Goal: Task Accomplishment & Management: Manage account settings

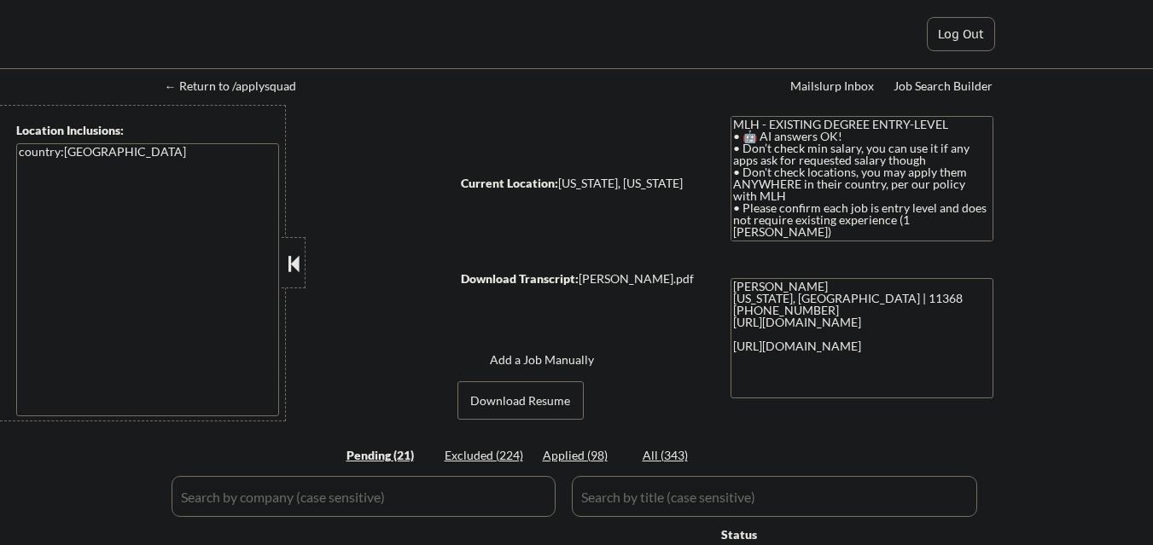
select select ""pending""
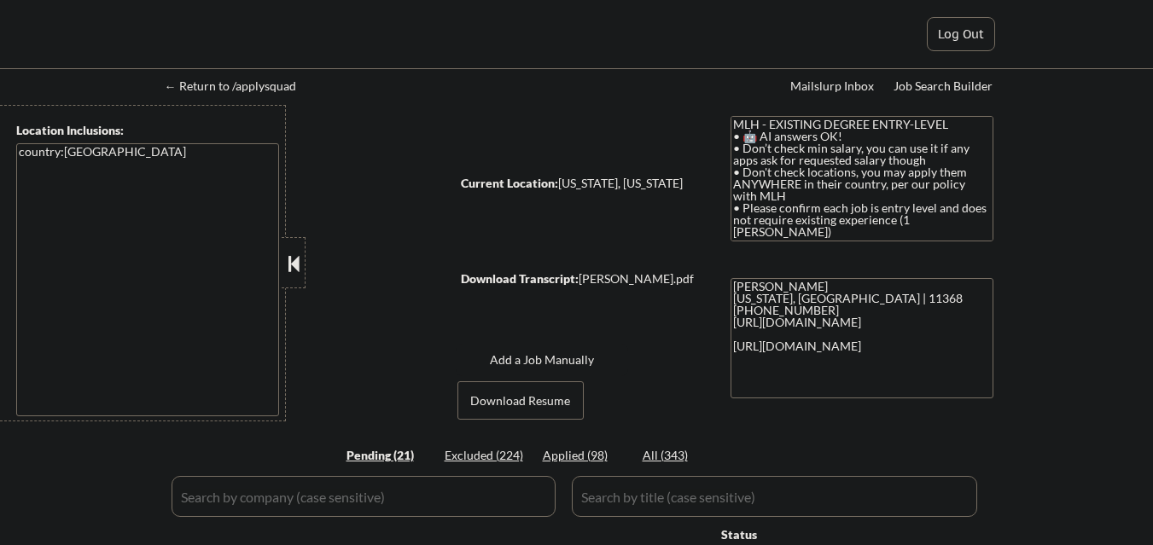
select select ""pending""
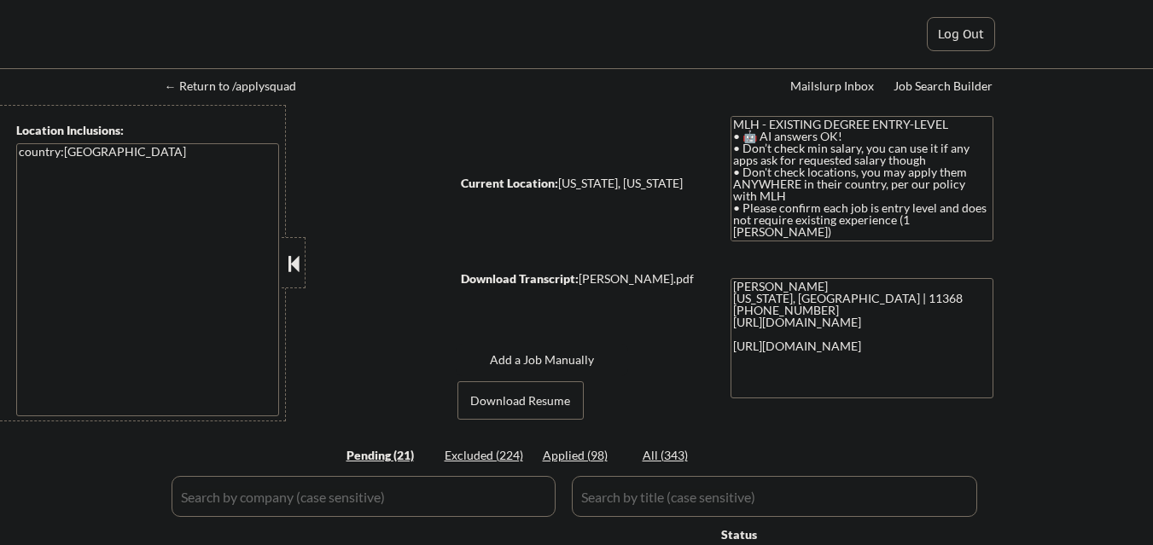
select select ""pending""
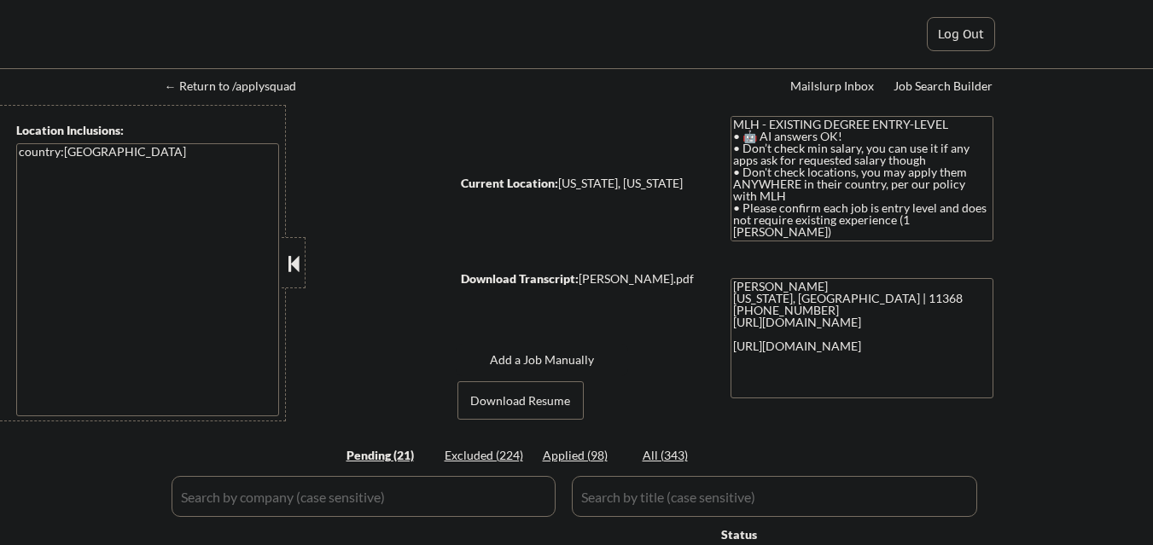
select select ""pending""
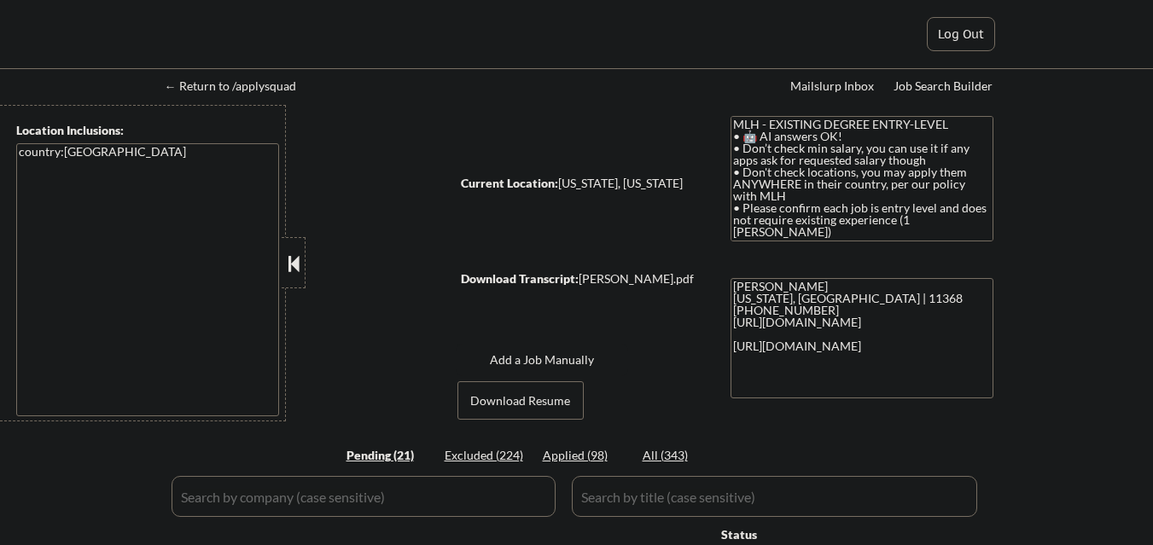
select select ""pending""
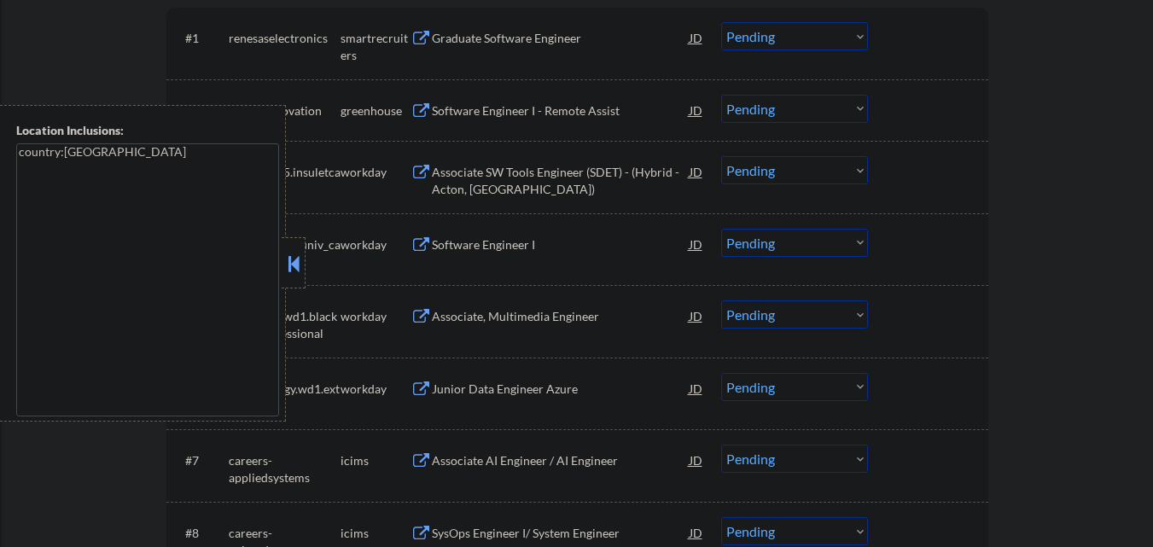
scroll to position [563, 0]
click at [294, 271] on button at bounding box center [293, 264] width 19 height 26
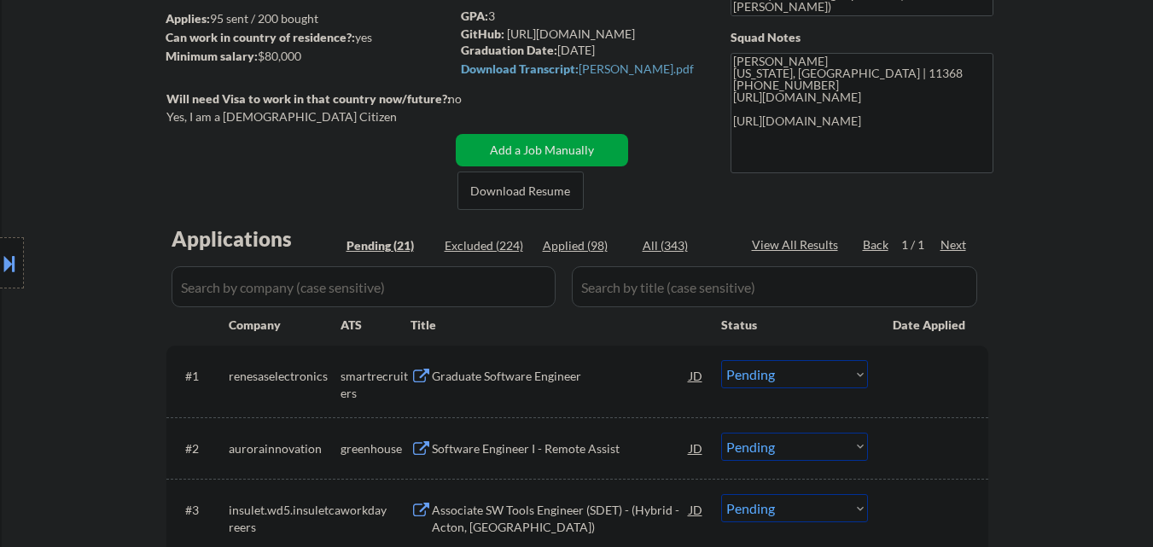
scroll to position [256, 0]
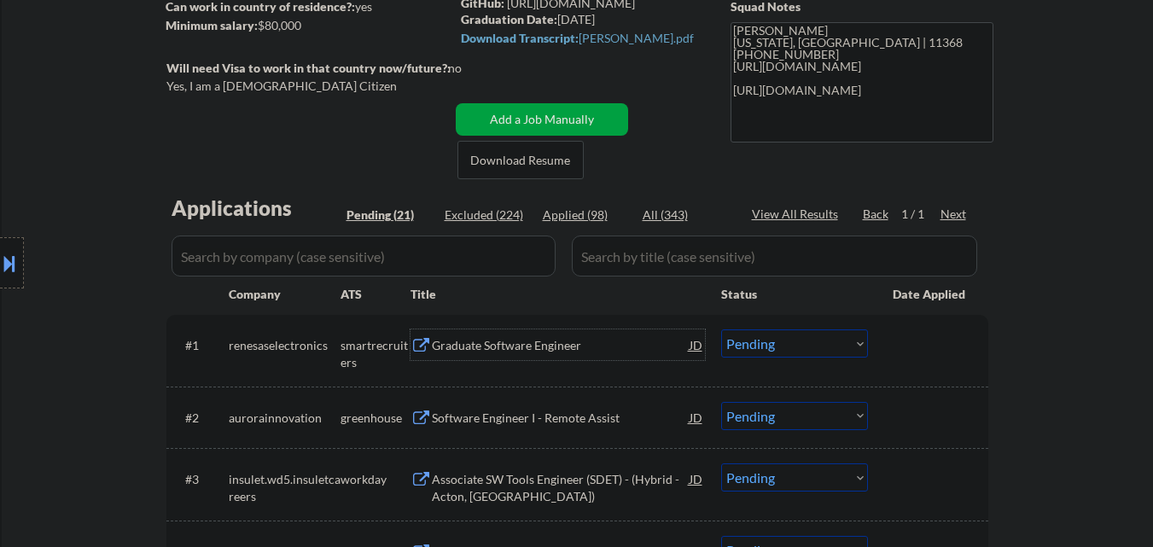
click at [542, 347] on div "Graduate Software Engineer" at bounding box center [561, 345] width 258 height 17
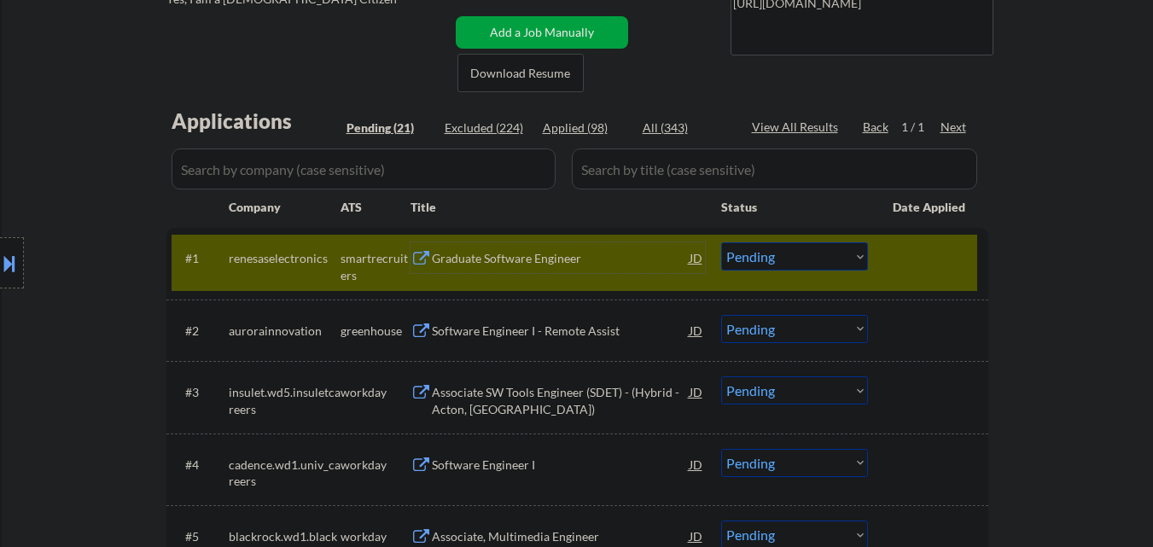
scroll to position [427, 0]
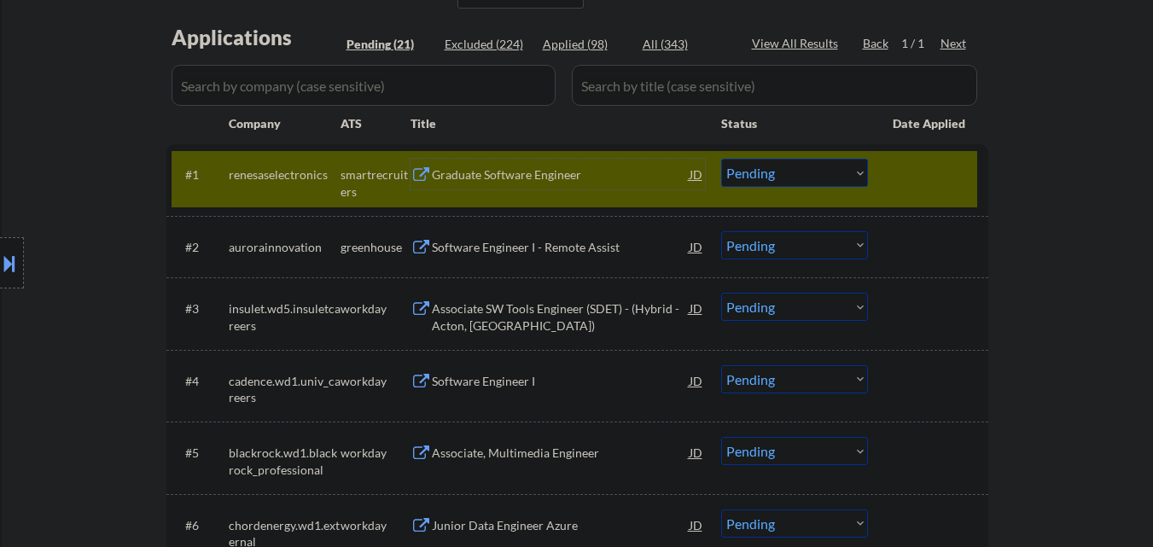
click at [804, 175] on select "Choose an option... Pending Applied Excluded (Questions) Excluded (Expired) Exc…" at bounding box center [794, 173] width 147 height 28
click at [721, 159] on select "Choose an option... Pending Applied Excluded (Questions) Excluded (Expired) Exc…" at bounding box center [794, 173] width 147 height 28
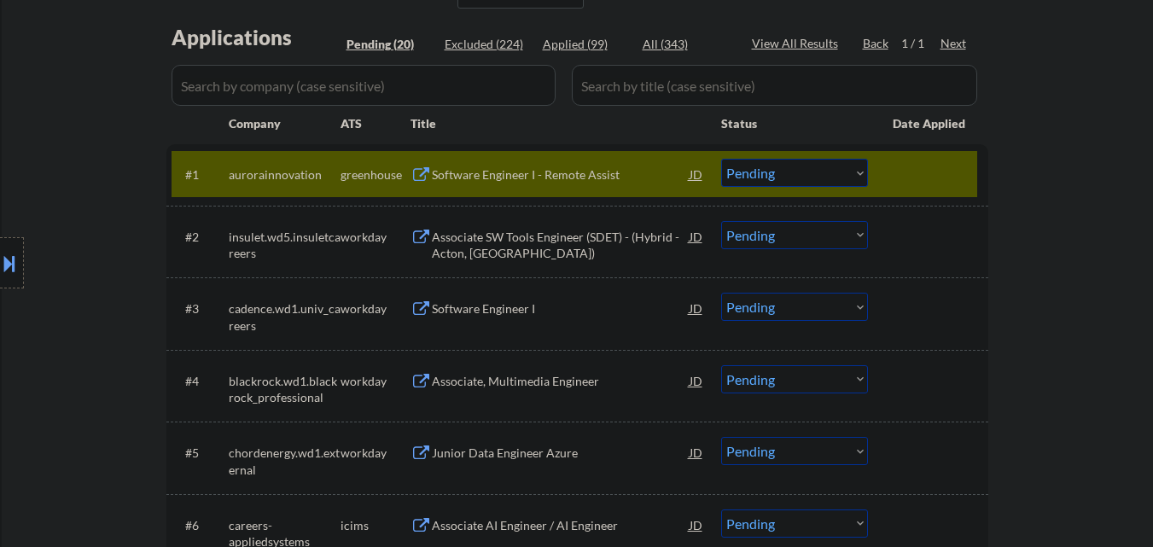
click at [544, 186] on div "Software Engineer I - Remote Assist" at bounding box center [561, 174] width 258 height 31
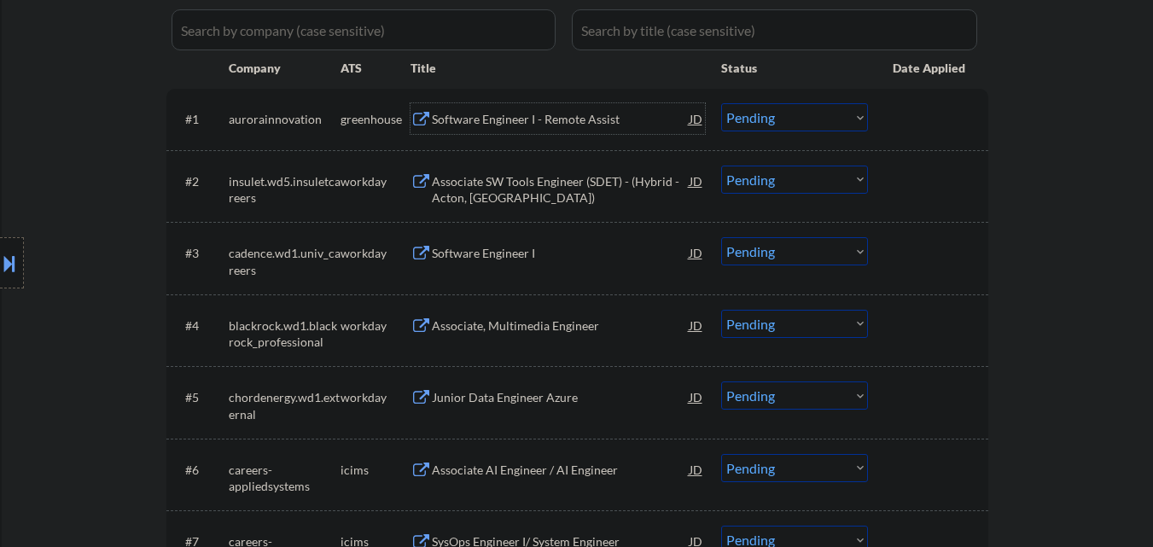
scroll to position [512, 0]
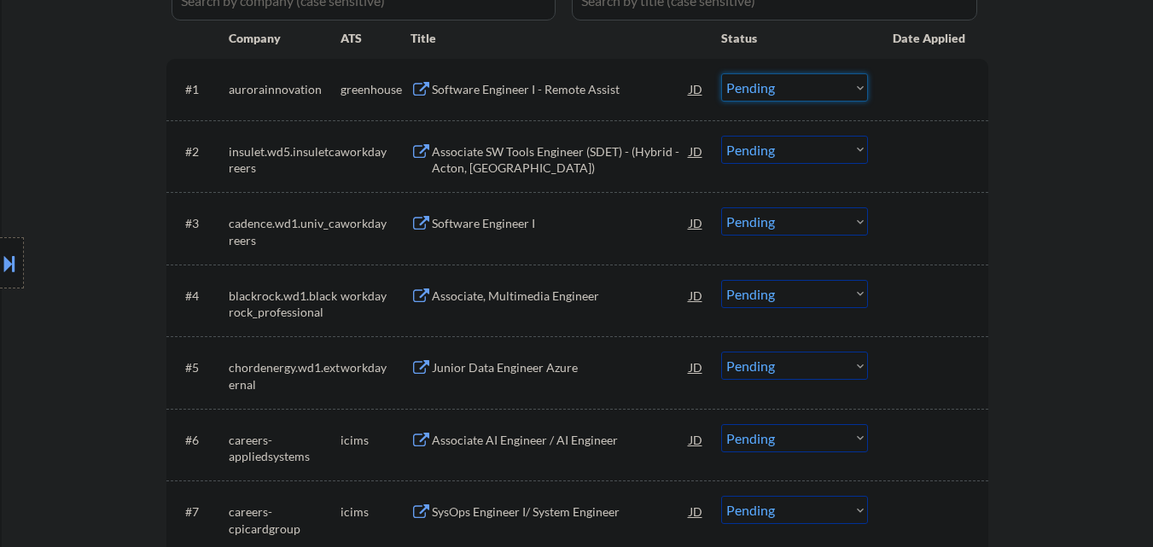
drag, startPoint x: 780, startPoint y: 86, endPoint x: 775, endPoint y: 97, distance: 12.2
click at [780, 86] on select "Choose an option... Pending Applied Excluded (Questions) Excluded (Expired) Exc…" at bounding box center [794, 87] width 147 height 28
click at [721, 73] on select "Choose an option... Pending Applied Excluded (Questions) Excluded (Expired) Exc…" at bounding box center [794, 87] width 147 height 28
select select ""pending""
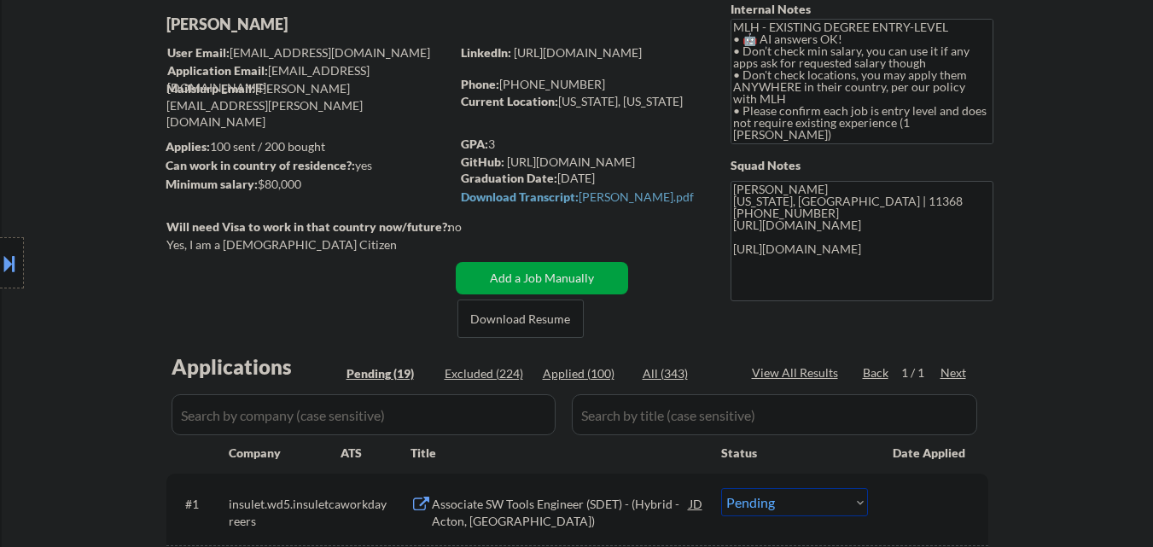
scroll to position [0, 0]
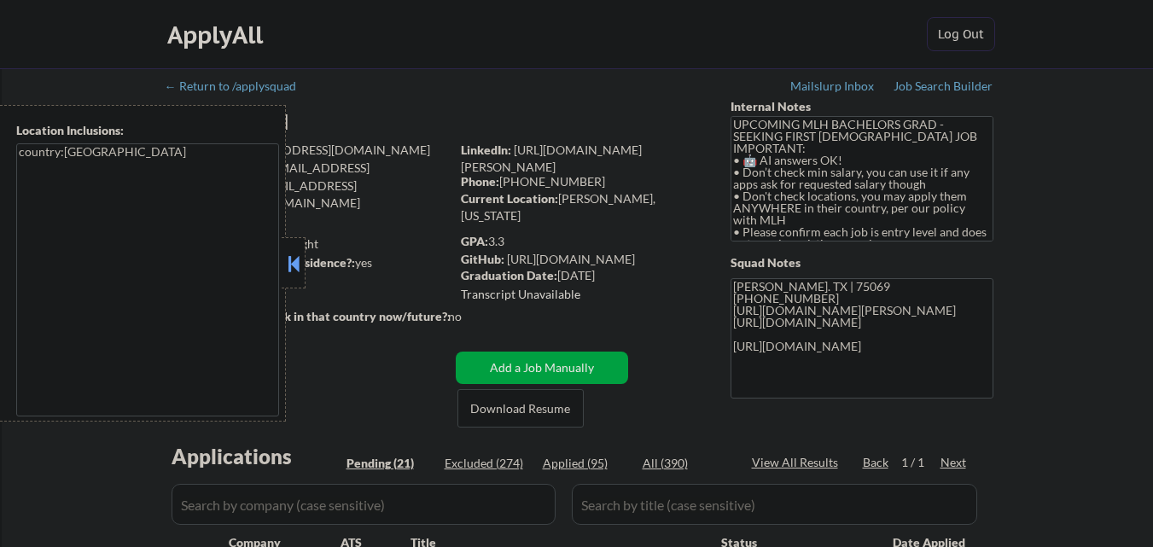
select select ""pending""
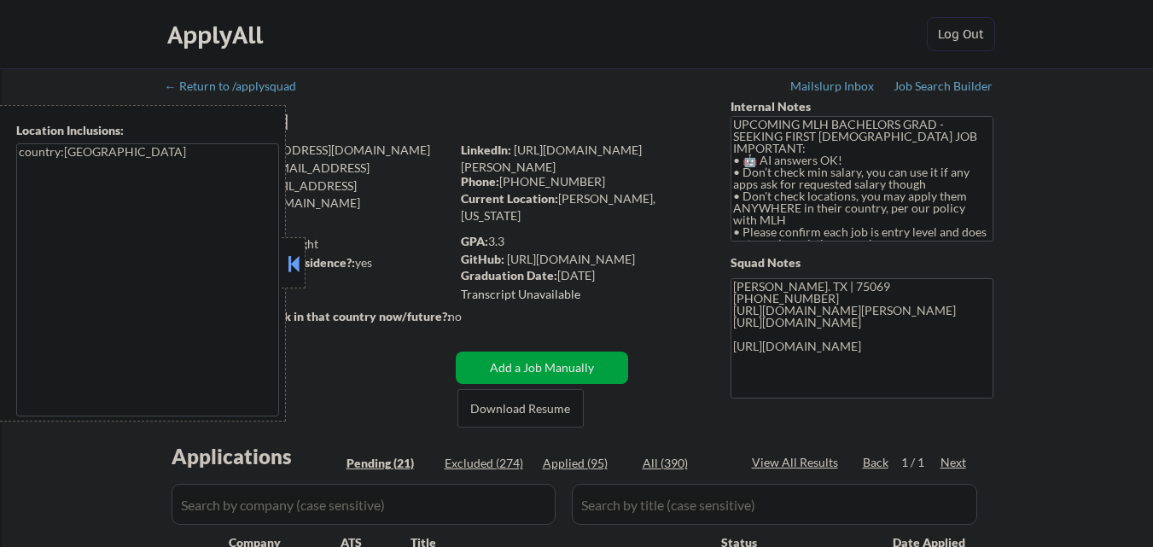
select select ""pending""
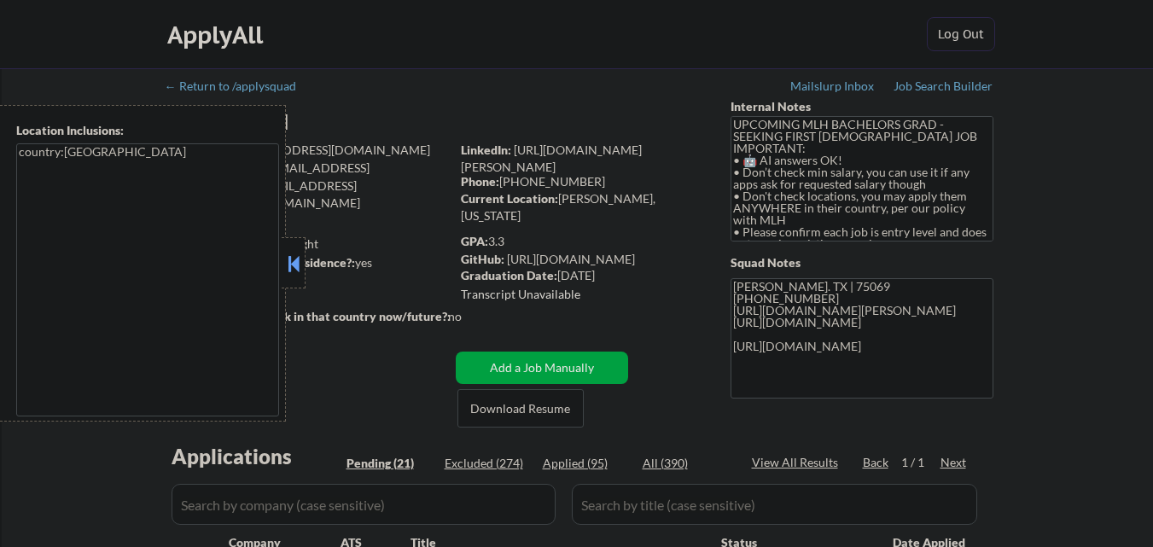
select select ""pending""
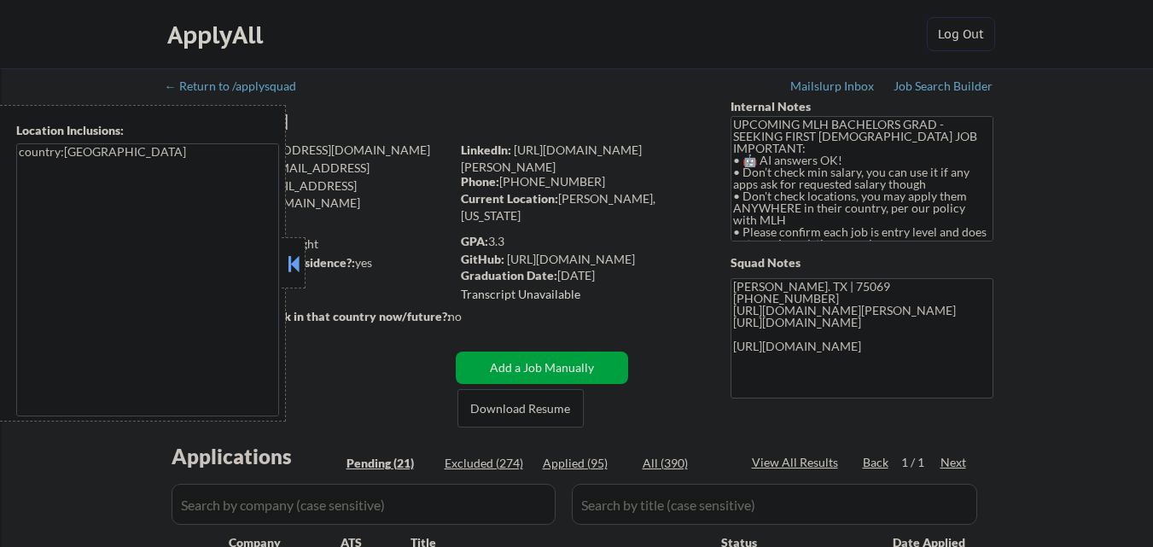
select select ""pending""
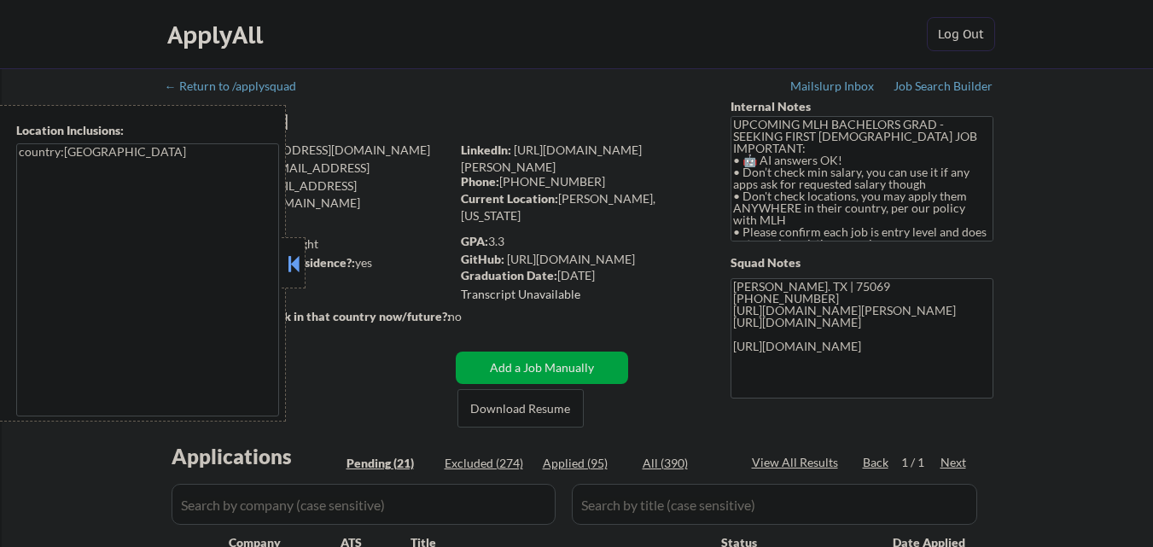
select select ""pending""
click at [290, 265] on button at bounding box center [293, 264] width 19 height 26
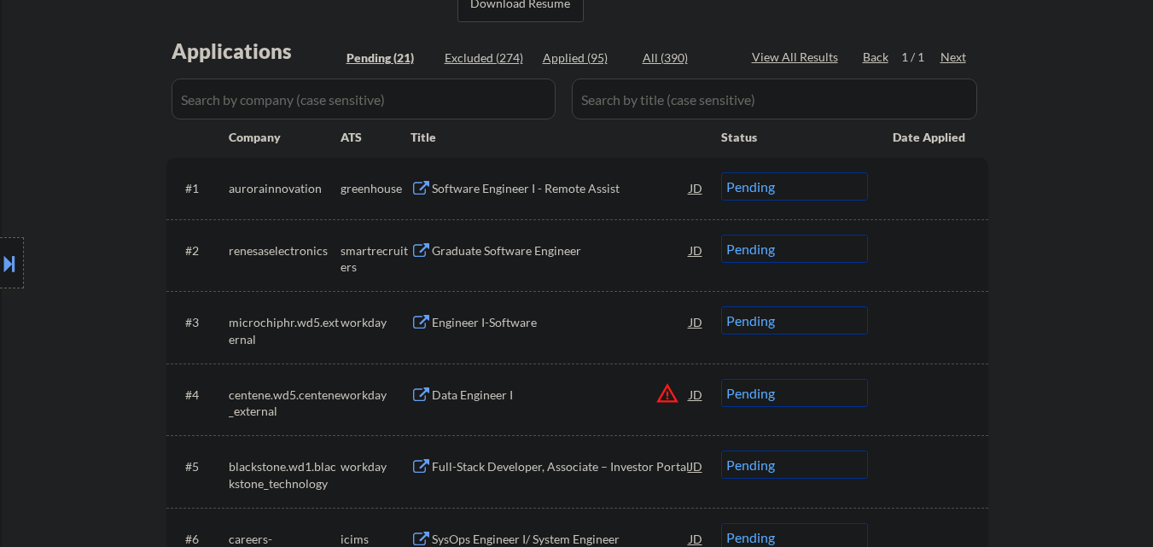
scroll to position [427, 0]
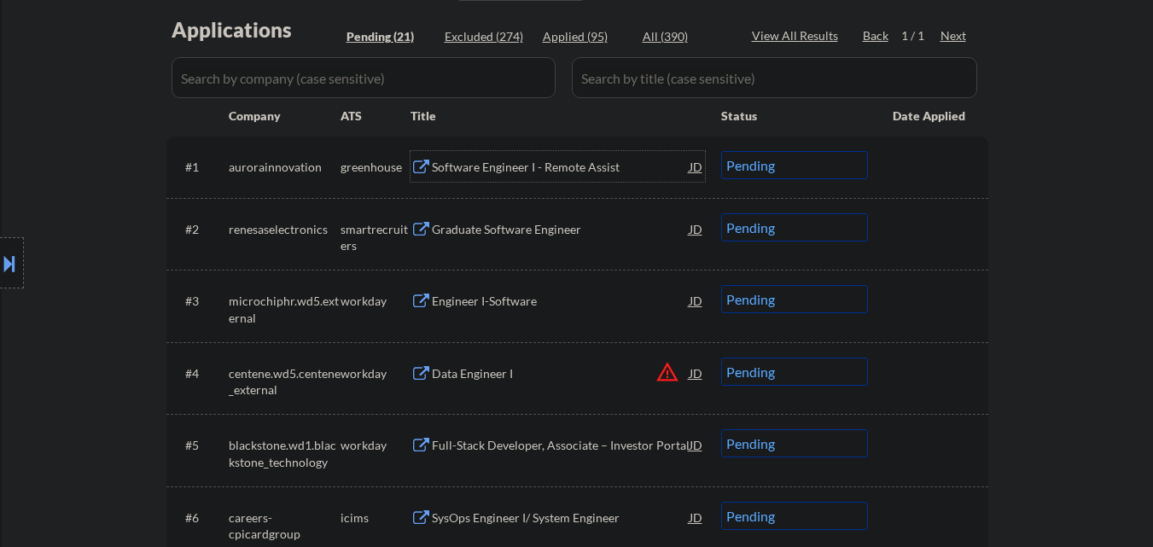
click at [519, 175] on div "Software Engineer I - Remote Assist" at bounding box center [561, 167] width 258 height 17
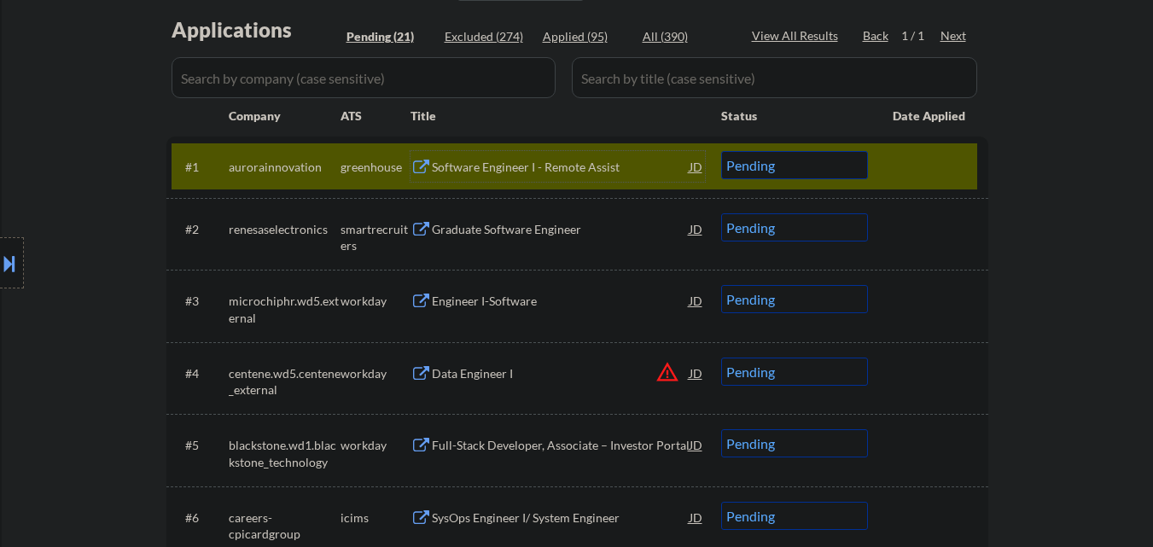
click at [531, 173] on div "Software Engineer I - Remote Assist" at bounding box center [561, 167] width 258 height 17
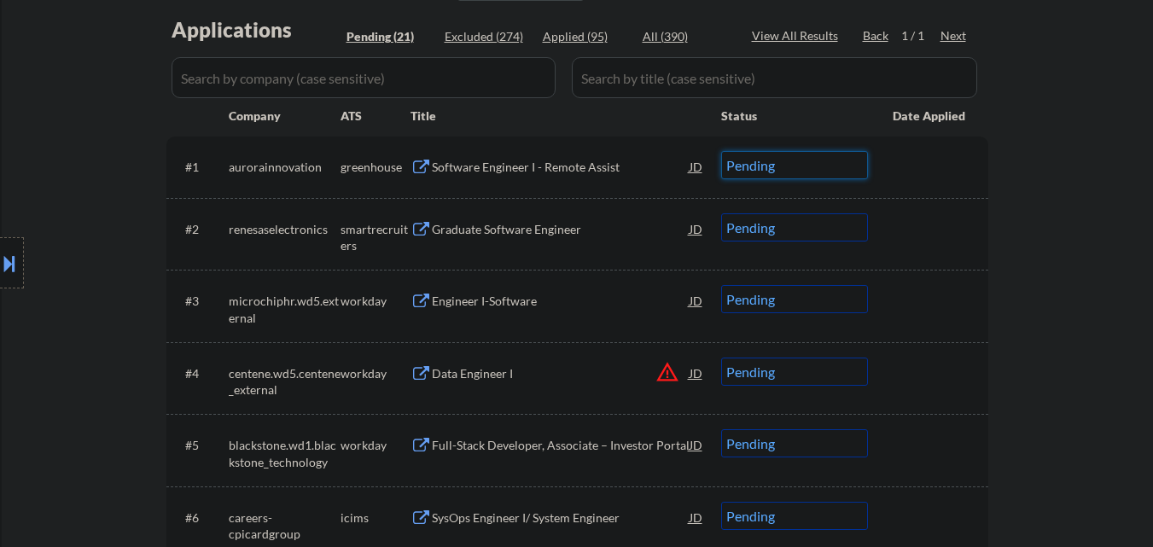
drag, startPoint x: 777, startPoint y: 160, endPoint x: 782, endPoint y: 178, distance: 19.2
click at [777, 160] on select "Choose an option... Pending Applied Excluded (Questions) Excluded (Expired) Exc…" at bounding box center [794, 165] width 147 height 28
click at [721, 151] on select "Choose an option... Pending Applied Excluded (Questions) Excluded (Expired) Exc…" at bounding box center [794, 165] width 147 height 28
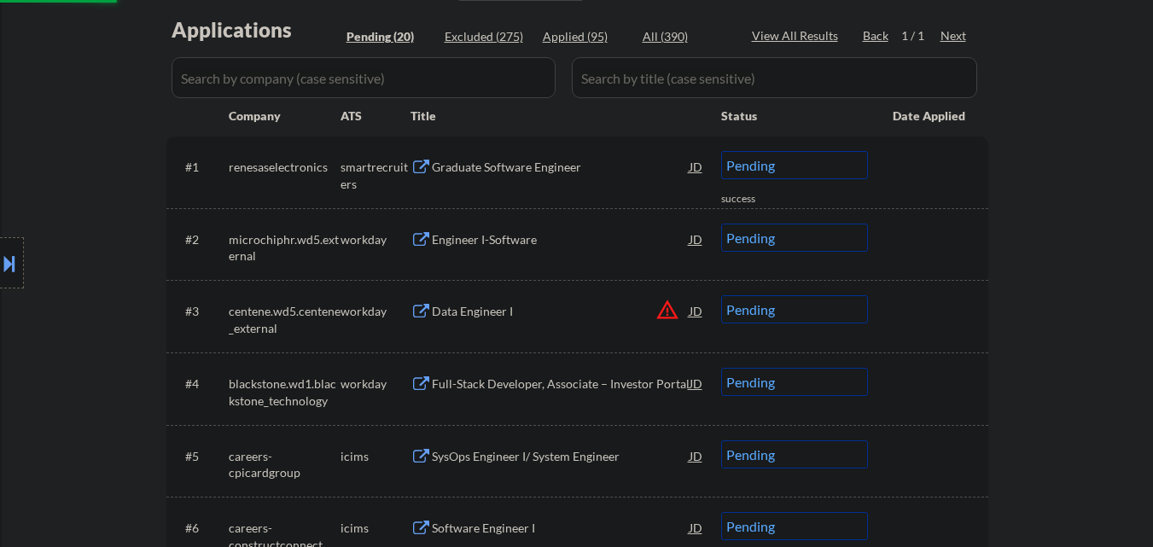
click at [544, 174] on div "Graduate Software Engineer" at bounding box center [561, 167] width 258 height 17
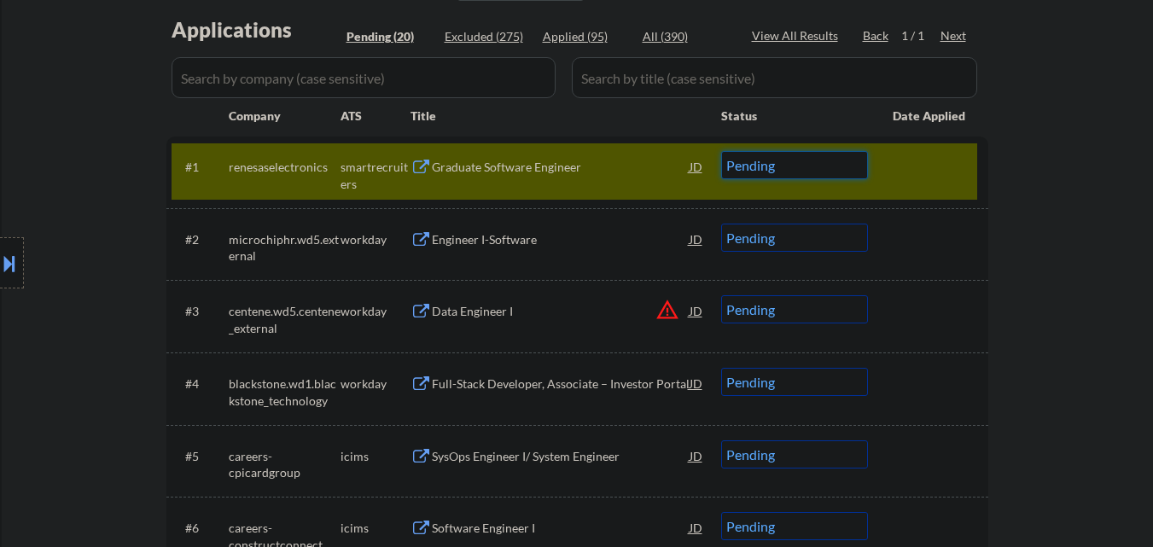
drag, startPoint x: 789, startPoint y: 165, endPoint x: 807, endPoint y: 177, distance: 21.5
click at [796, 167] on select "Choose an option... Pending Applied Excluded (Questions) Excluded (Expired) Exc…" at bounding box center [794, 165] width 147 height 28
click at [721, 151] on select "Choose an option... Pending Applied Excluded (Questions) Excluded (Expired) Exc…" at bounding box center [794, 165] width 147 height 28
click at [926, 166] on div at bounding box center [929, 166] width 75 height 31
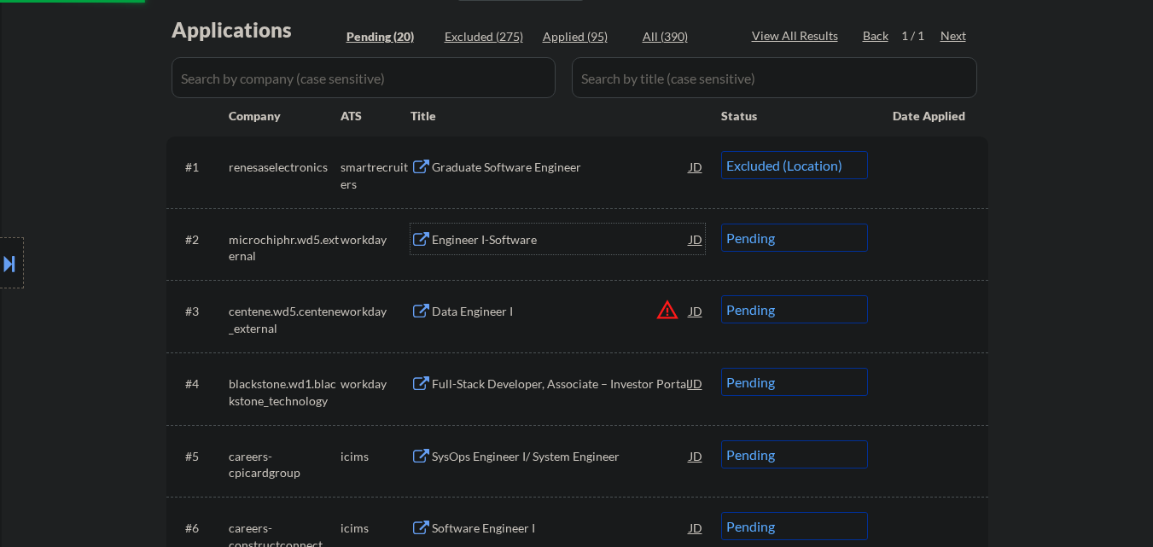
click at [508, 226] on div "Engineer I-Software" at bounding box center [561, 239] width 258 height 31
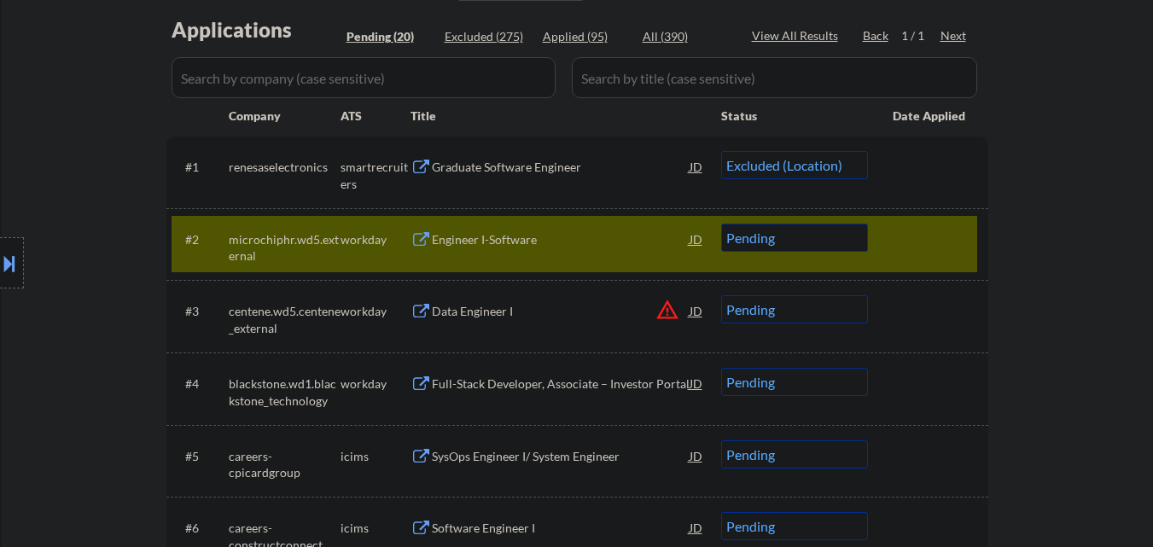
select select ""pending""
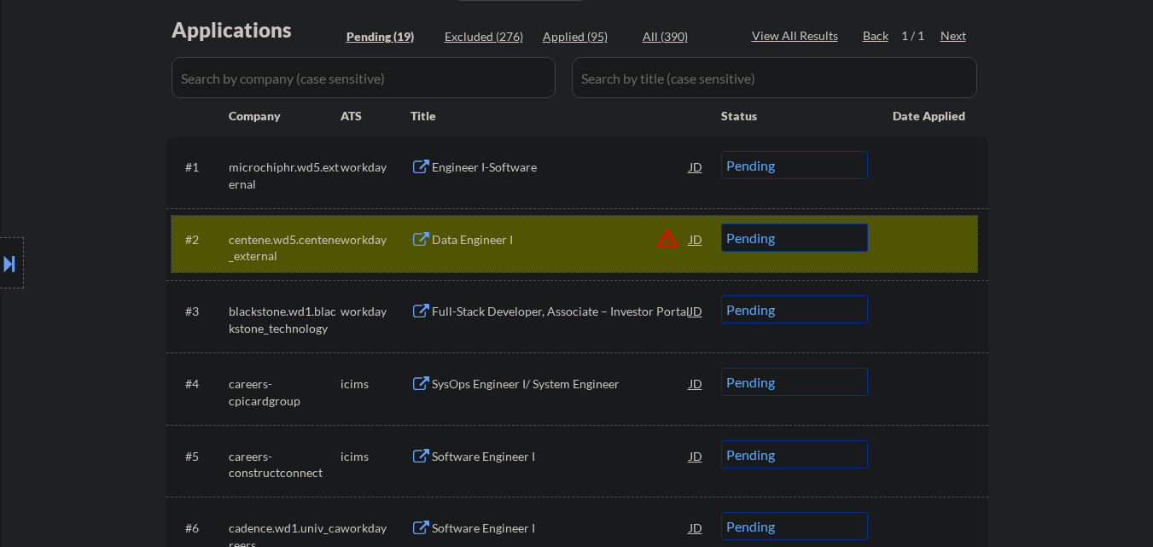
click at [925, 224] on div at bounding box center [929, 239] width 75 height 31
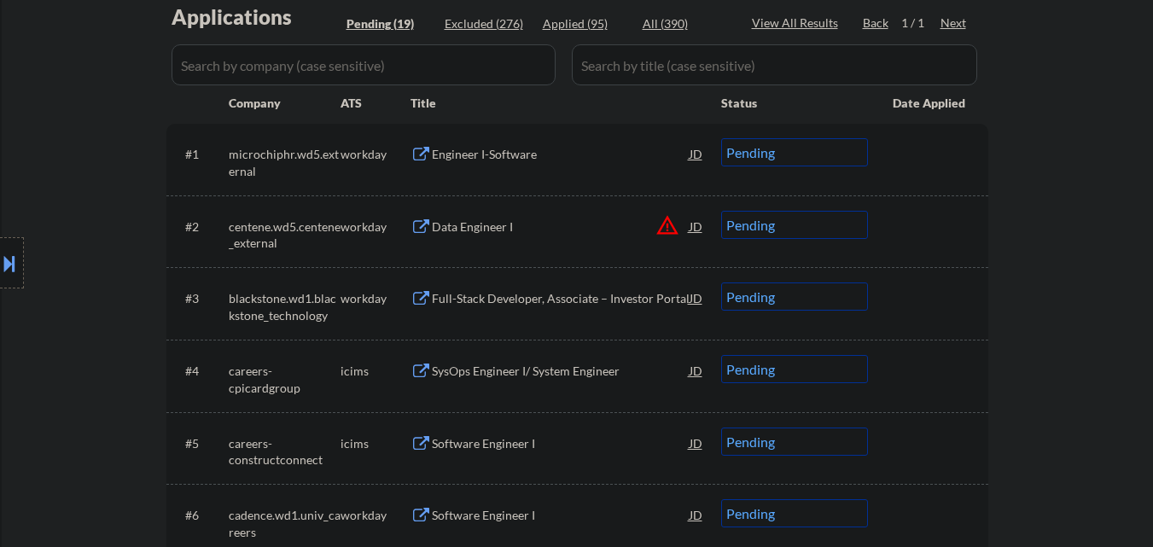
scroll to position [341, 0]
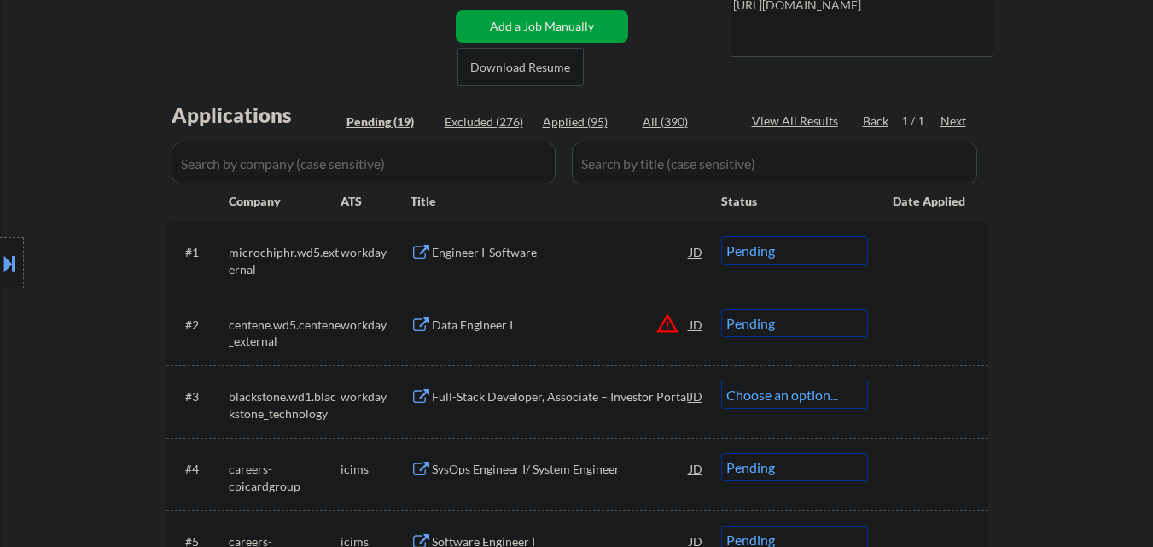
select select ""pending""
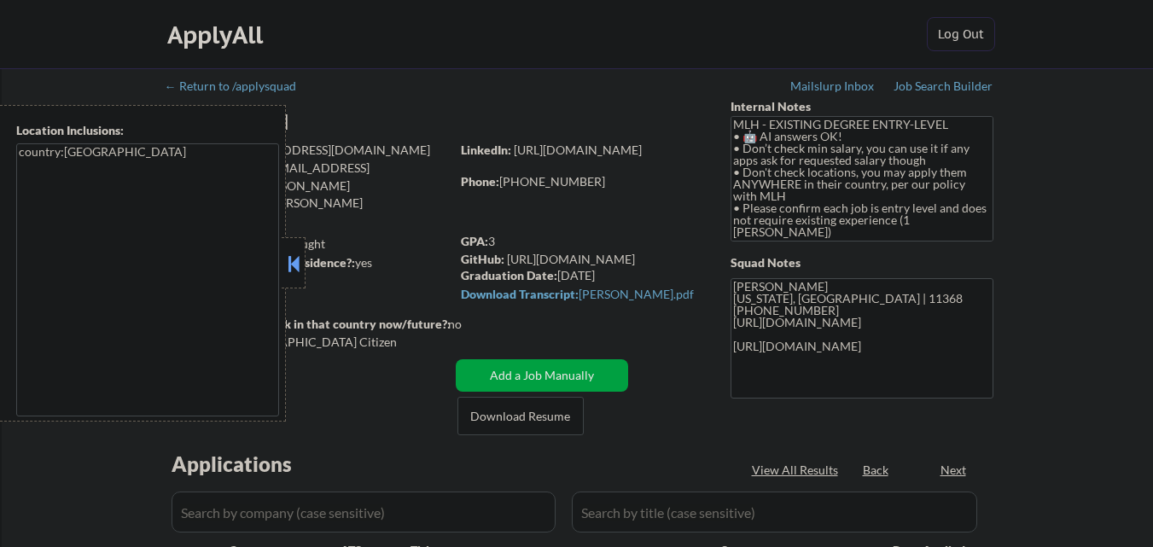
select select ""pending""
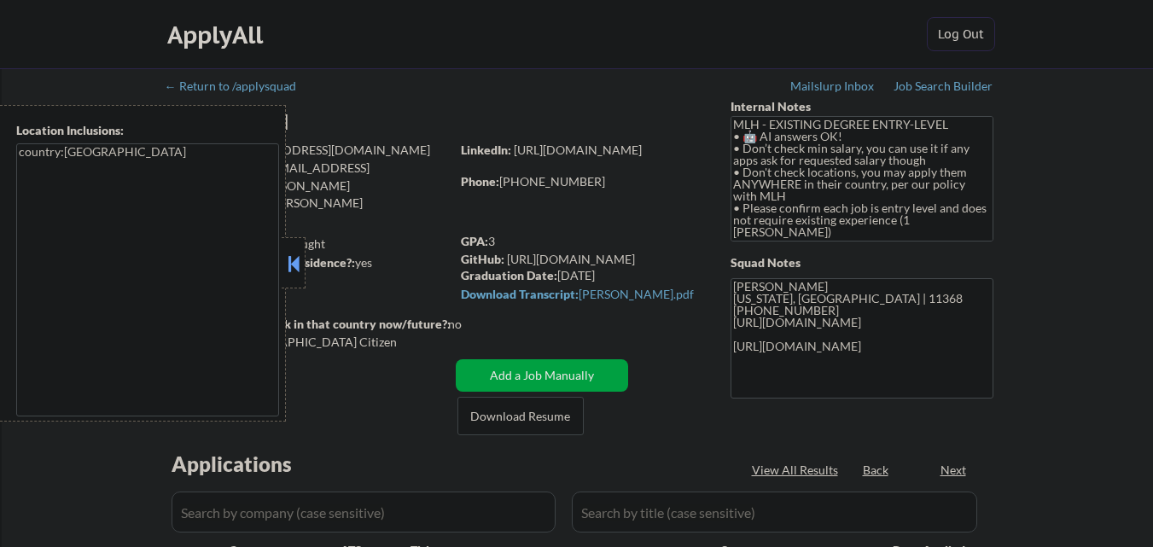
select select ""pending""
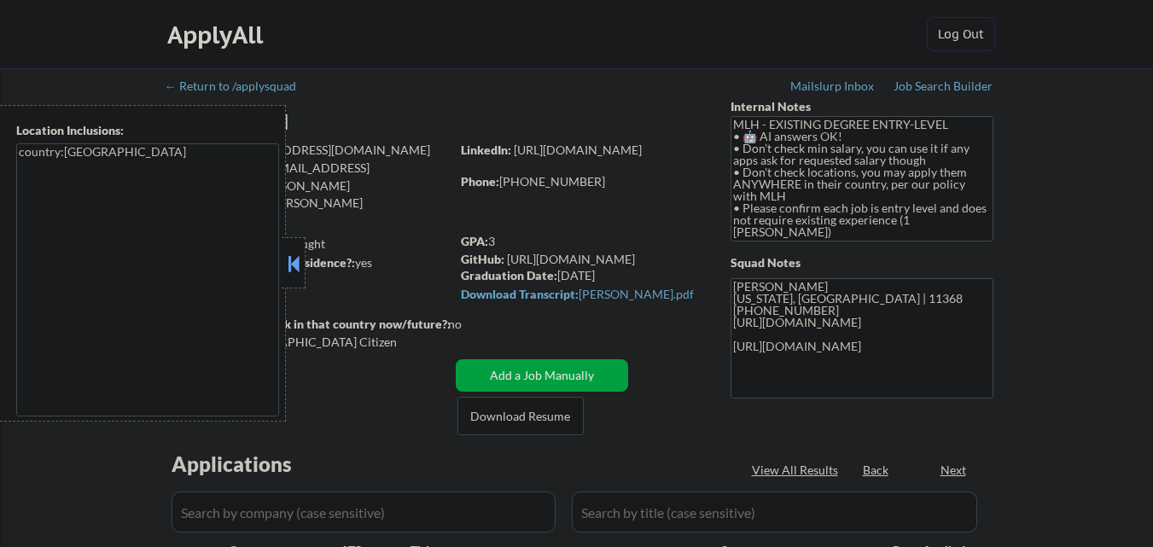
select select ""pending""
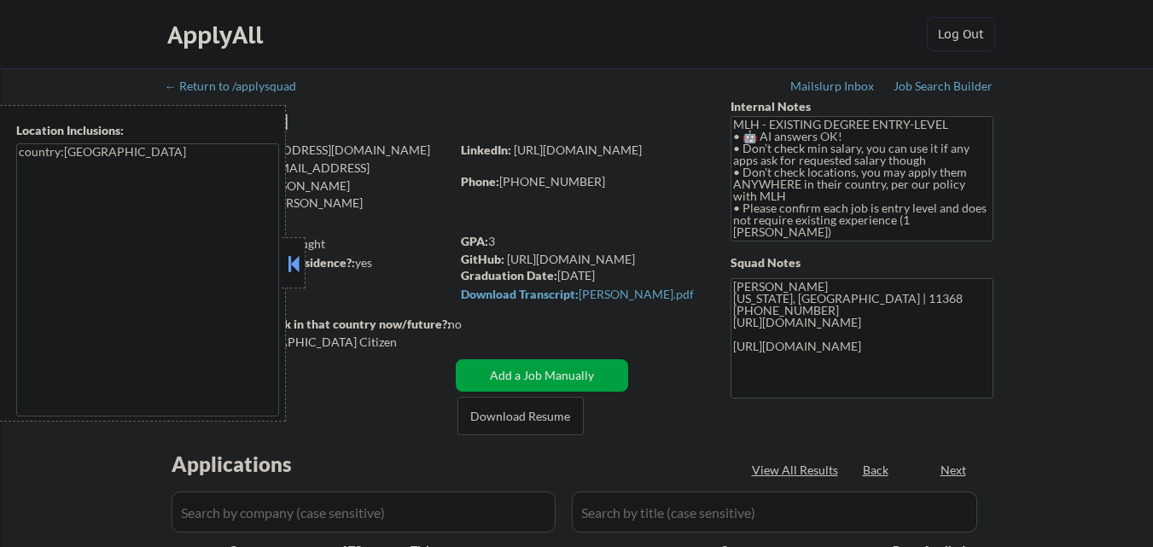
select select ""pending""
